Goal: Book appointment/travel/reservation

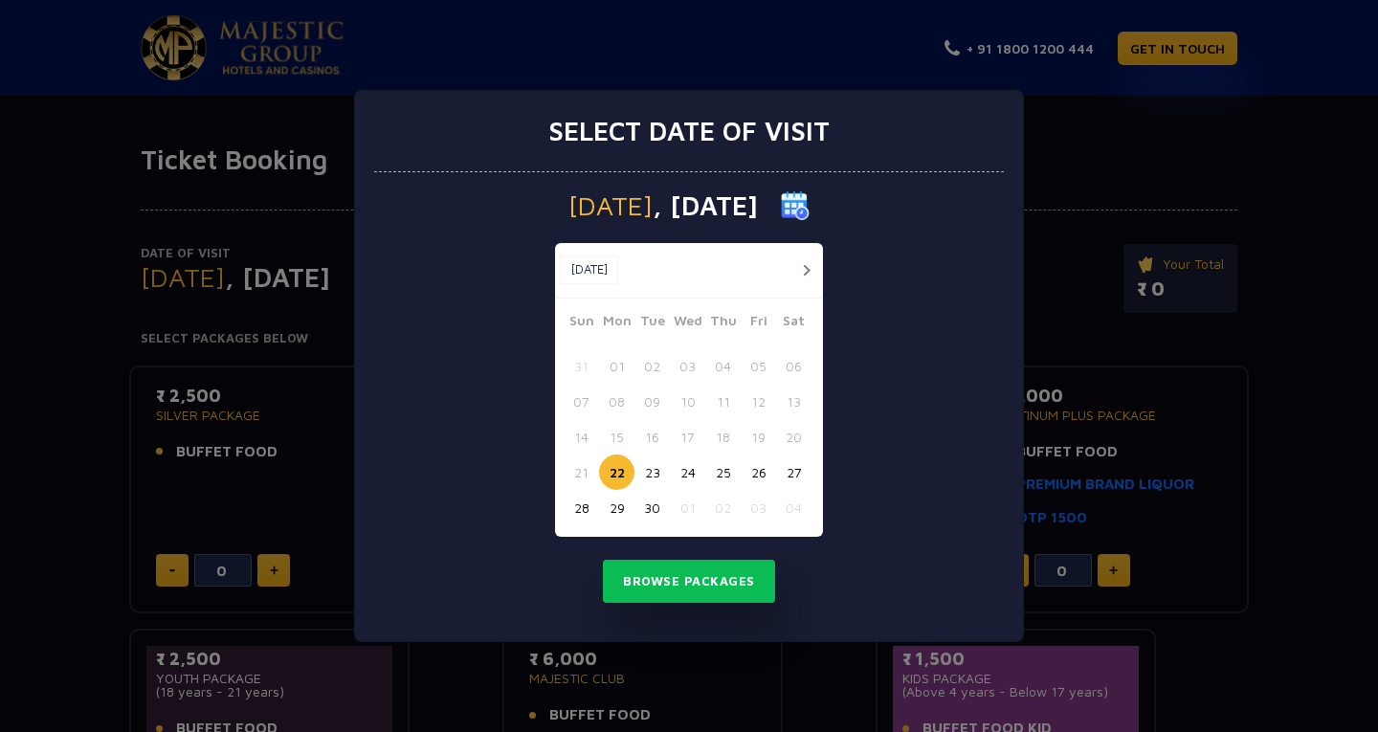
click at [806, 262] on button "button" at bounding box center [806, 270] width 24 height 24
click at [761, 364] on button "03" at bounding box center [757, 365] width 35 height 35
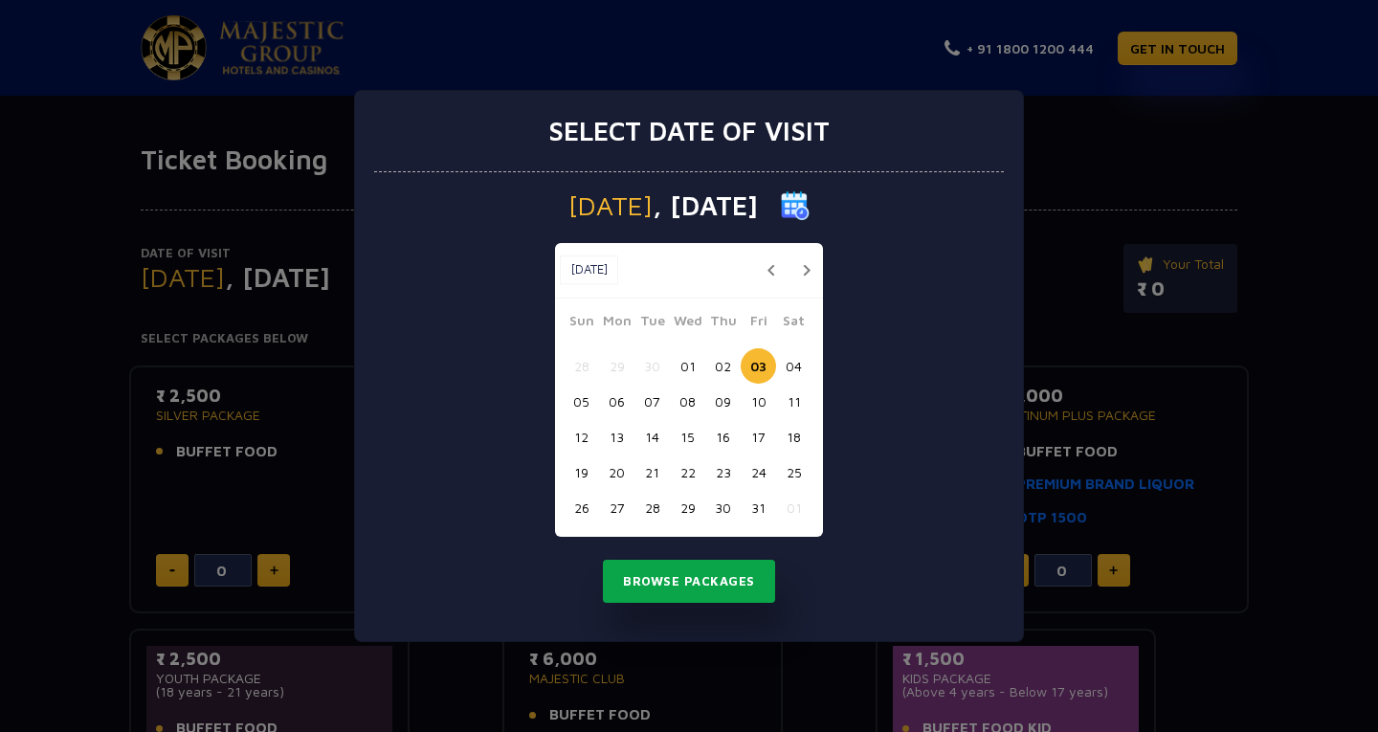
click at [695, 588] on button "Browse Packages" at bounding box center [689, 582] width 172 height 44
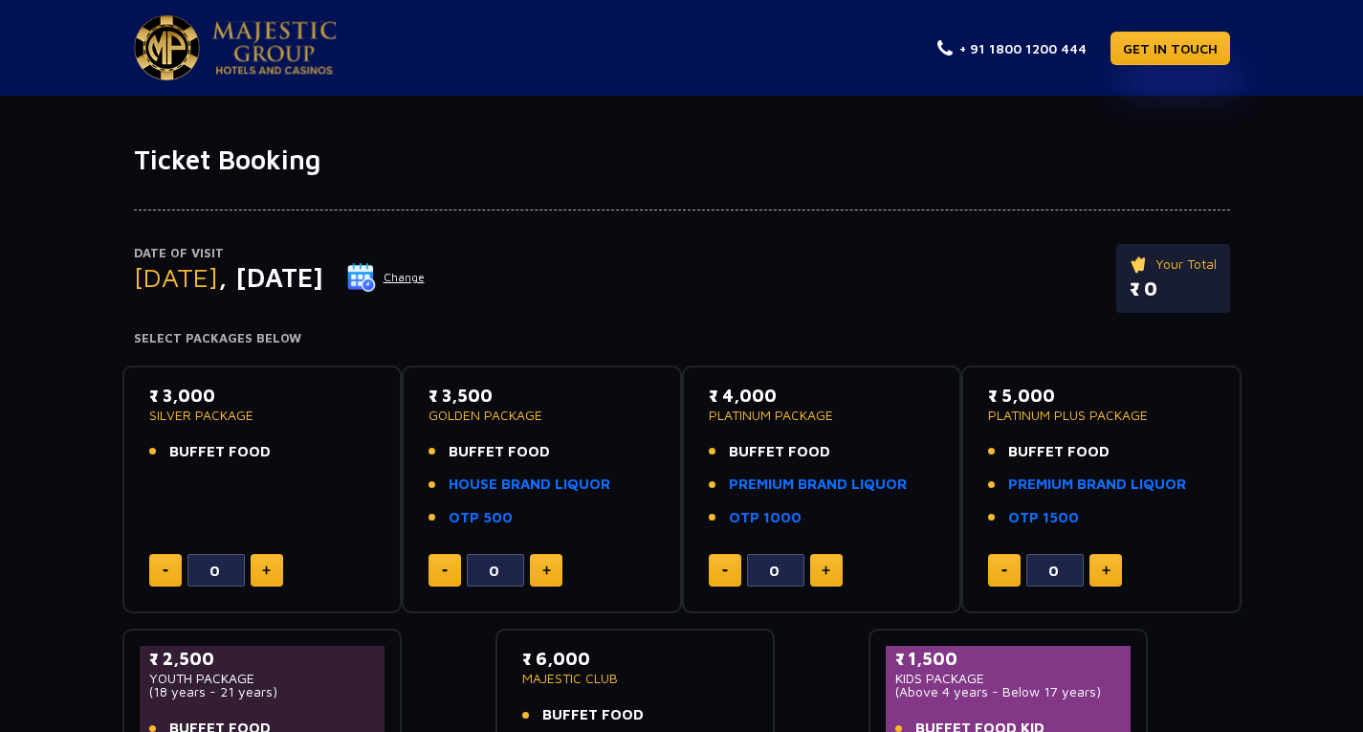
click at [426, 276] on button "Change" at bounding box center [385, 277] width 79 height 31
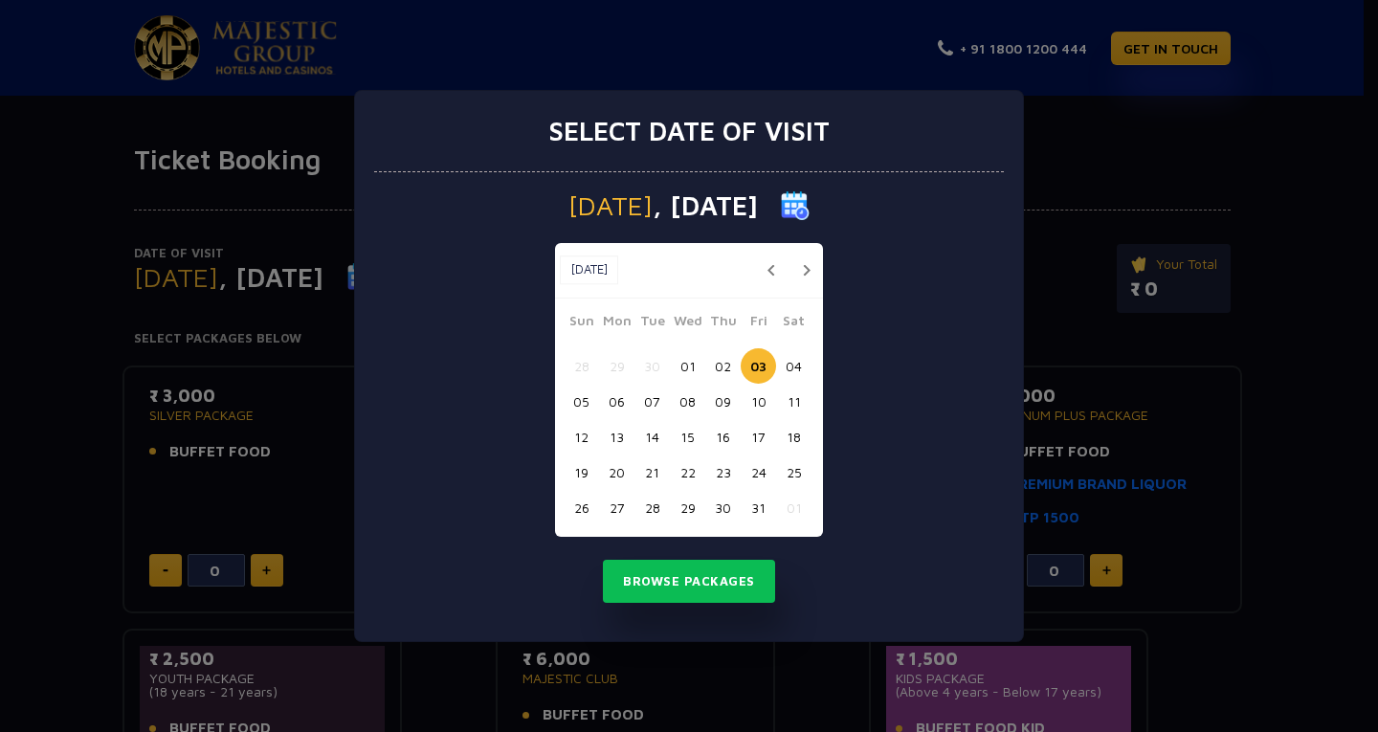
click at [800, 273] on button "button" at bounding box center [806, 270] width 24 height 24
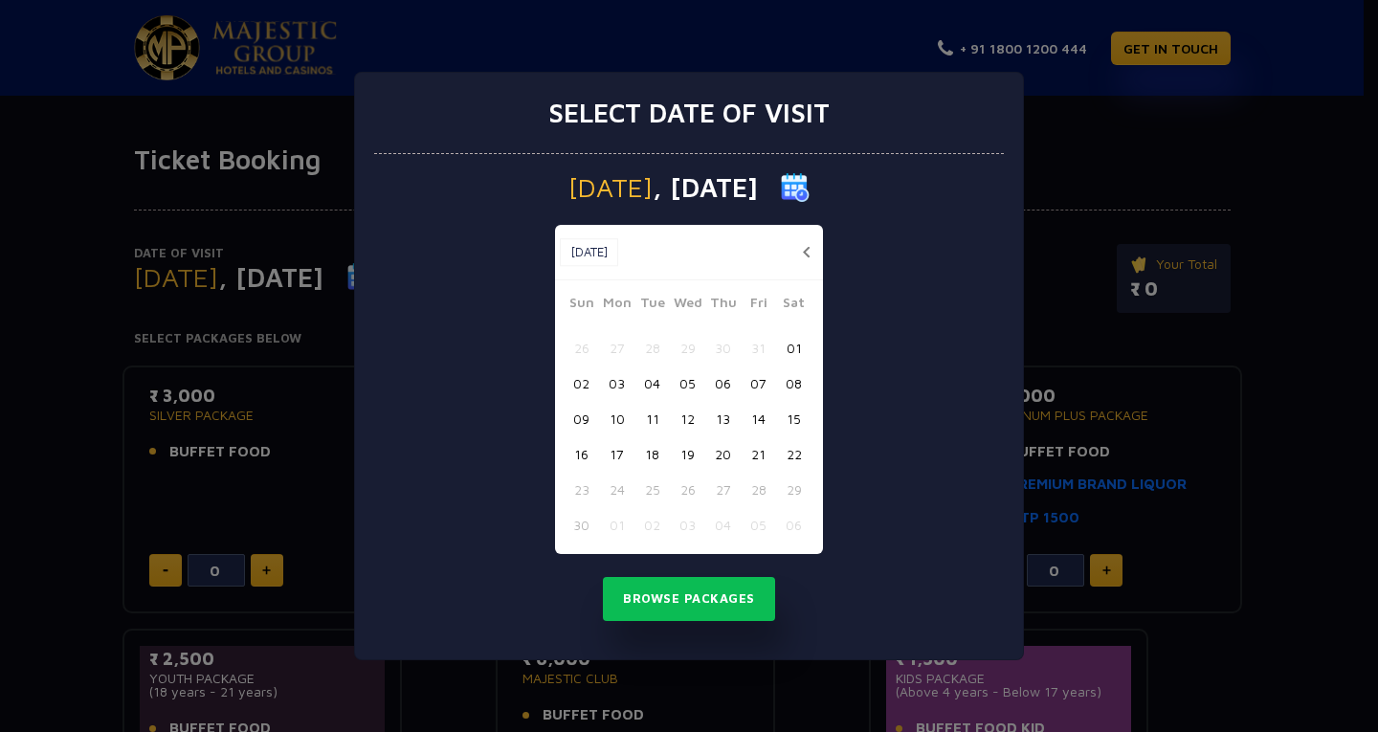
click at [612, 455] on button "17" at bounding box center [616, 453] width 35 height 35
click at [652, 459] on button "18" at bounding box center [651, 453] width 35 height 35
click at [607, 456] on button "17" at bounding box center [616, 453] width 35 height 35
click at [681, 589] on button "Browse Packages" at bounding box center [689, 599] width 172 height 44
